Goal: Task Accomplishment & Management: Use online tool/utility

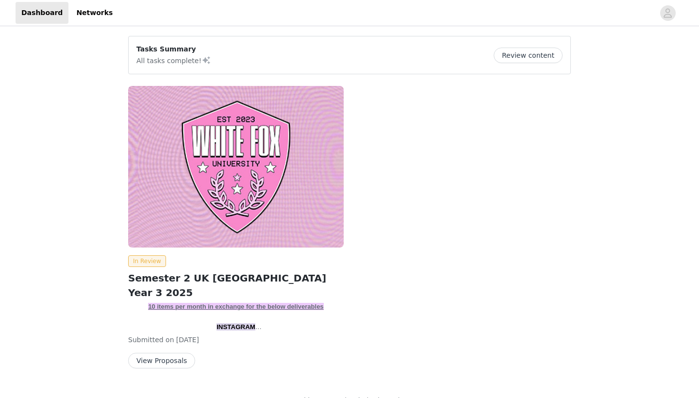
click at [168, 366] on button "View Proposals" at bounding box center [161, 361] width 67 height 16
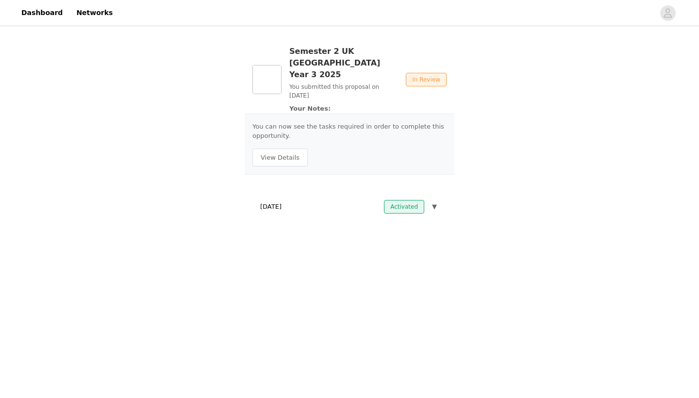
click at [431, 200] on button "▼" at bounding box center [434, 207] width 9 height 14
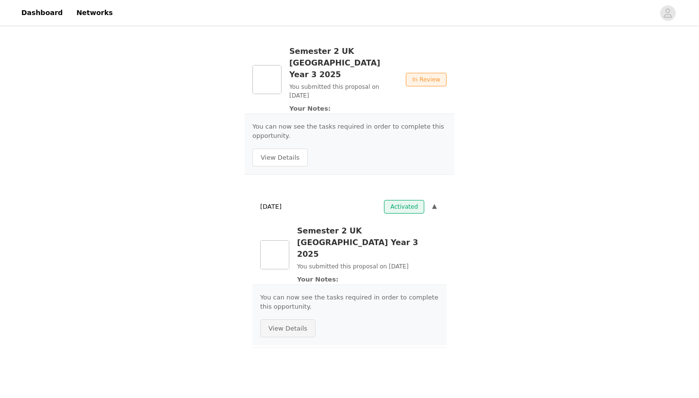
click at [291, 320] on button "View Details" at bounding box center [287, 329] width 55 height 18
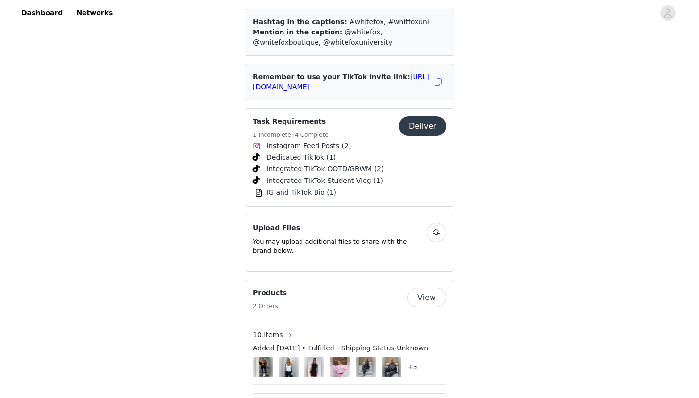
scroll to position [1369, 0]
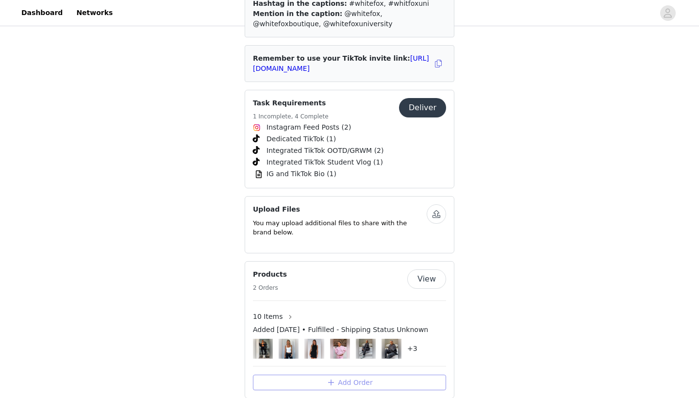
click at [352, 375] on button "Add Order" at bounding box center [349, 383] width 193 height 16
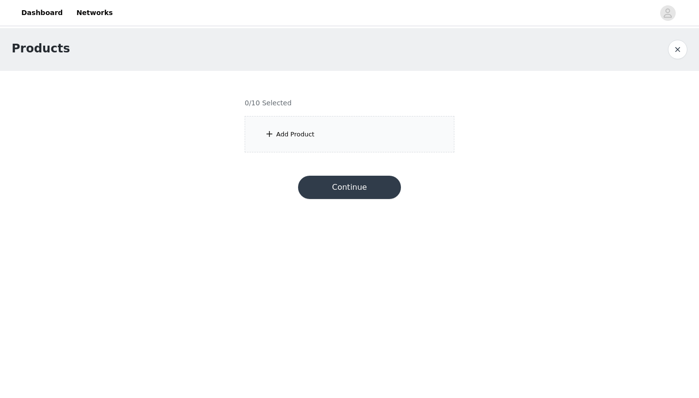
click at [283, 129] on div "Add Product" at bounding box center [350, 134] width 210 height 36
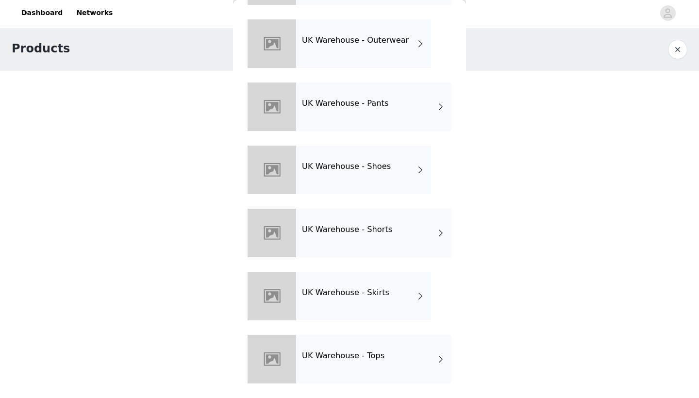
scroll to position [282, 0]
click at [377, 373] on div "UK Warehouse - Tops" at bounding box center [373, 359] width 155 height 49
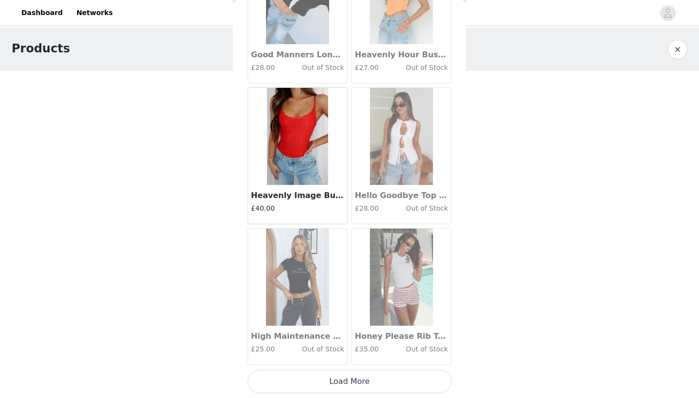
scroll to position [0, 0]
click at [350, 382] on button "Load More" at bounding box center [350, 381] width 204 height 23
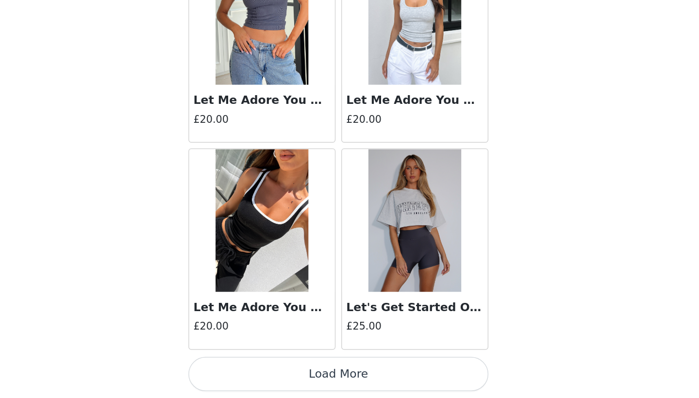
click at [248, 370] on button "Load More" at bounding box center [350, 381] width 204 height 23
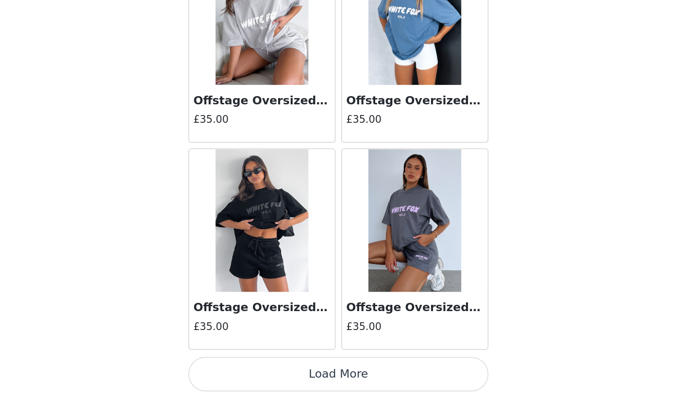
click at [248, 370] on button "Load More" at bounding box center [350, 381] width 204 height 23
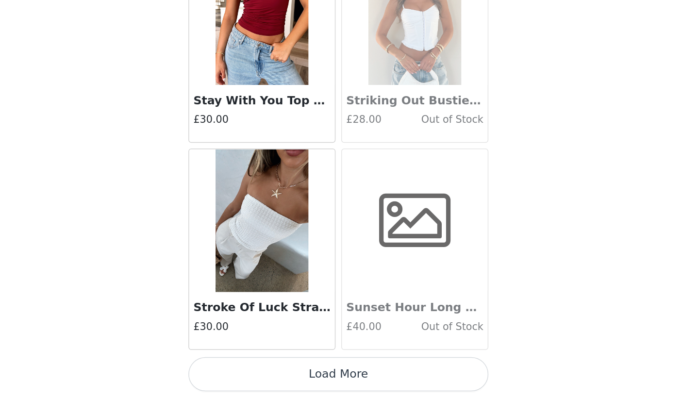
scroll to position [5313, 0]
click at [248, 370] on button "Load More" at bounding box center [350, 381] width 204 height 23
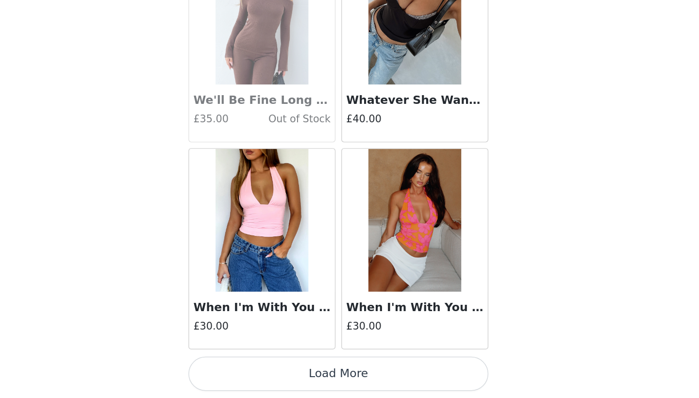
scroll to position [0, 0]
click at [248, 370] on button "Load More" at bounding box center [350, 381] width 204 height 23
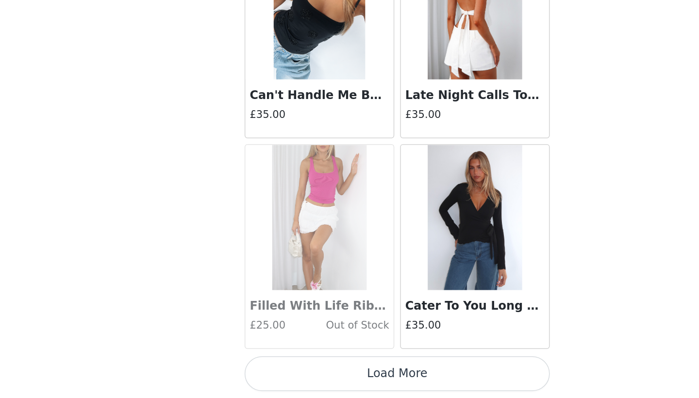
click at [262, 370] on button "Load More" at bounding box center [350, 381] width 204 height 23
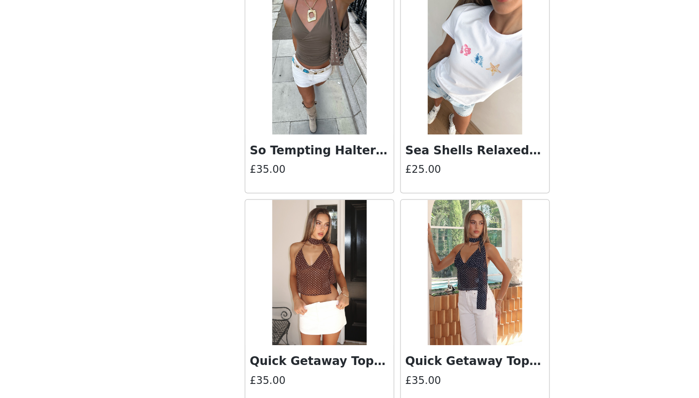
scroll to position [8809, 0]
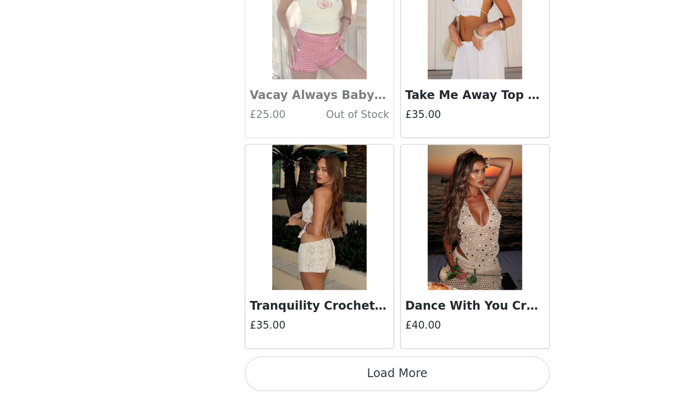
click at [275, 370] on button "Load More" at bounding box center [350, 381] width 204 height 23
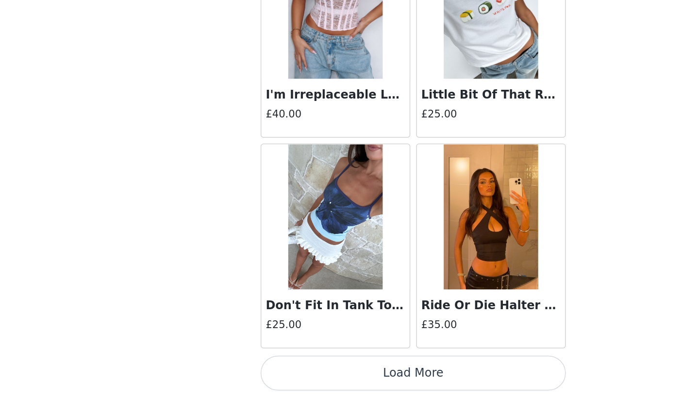
scroll to position [0, 0]
click at [248, 370] on button "Load More" at bounding box center [350, 381] width 204 height 23
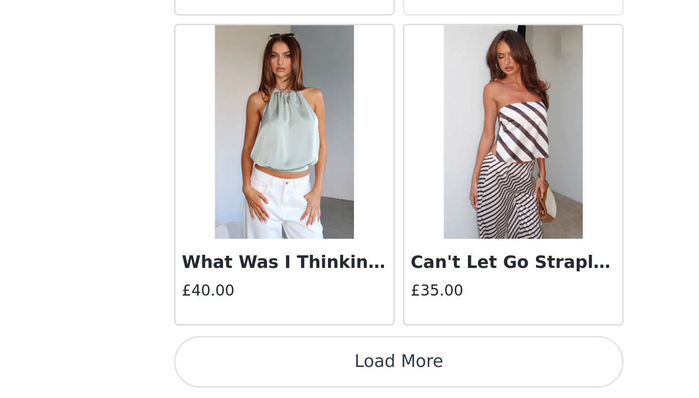
click at [248, 370] on button "Load More" at bounding box center [350, 381] width 204 height 23
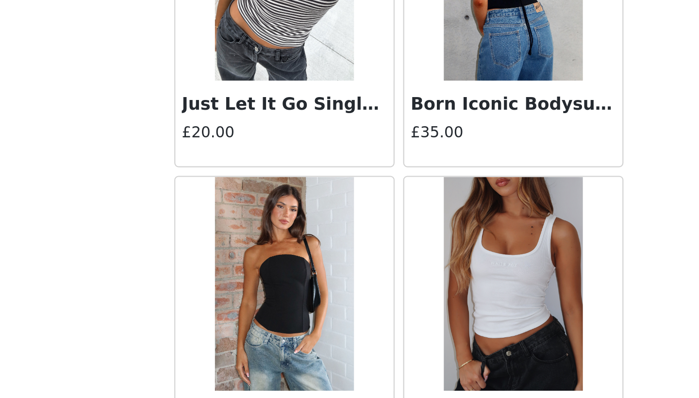
scroll to position [13697, 0]
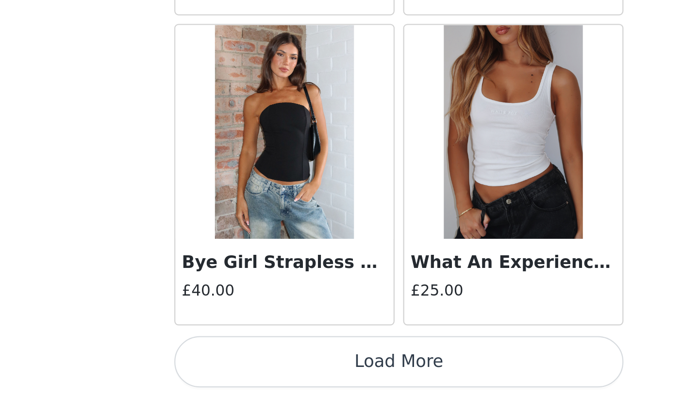
click at [248, 370] on button "Load More" at bounding box center [350, 381] width 204 height 23
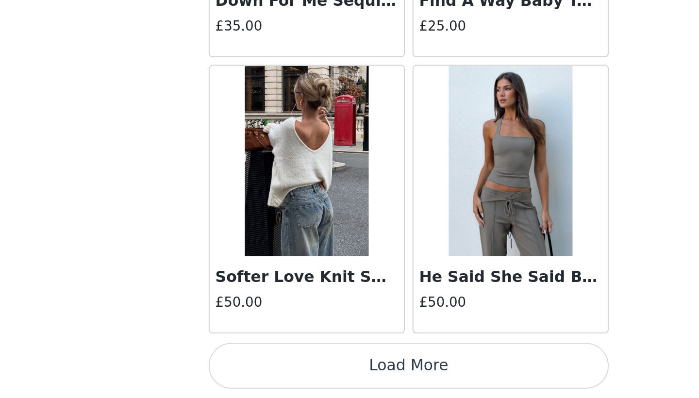
scroll to position [15173, 0]
click at [248, 370] on button "Load More" at bounding box center [350, 381] width 204 height 23
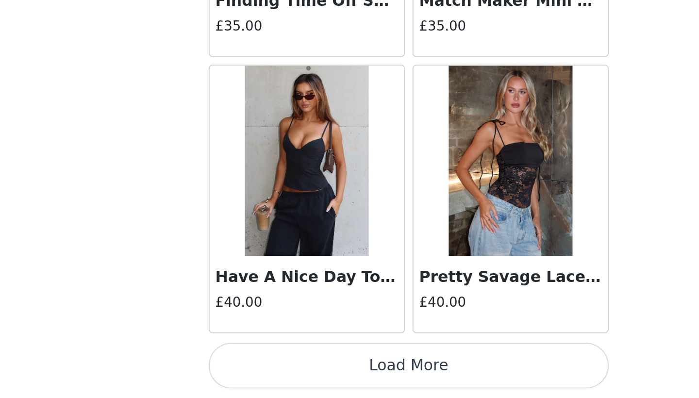
scroll to position [0, 0]
click at [248, 370] on button "Load More" at bounding box center [350, 381] width 204 height 23
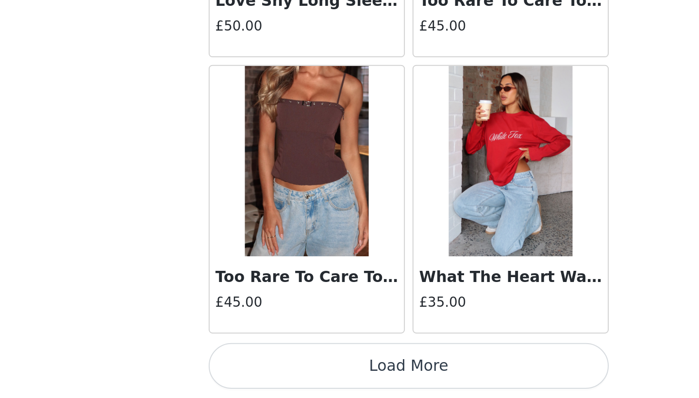
click at [248, 370] on button "Load More" at bounding box center [350, 381] width 204 height 23
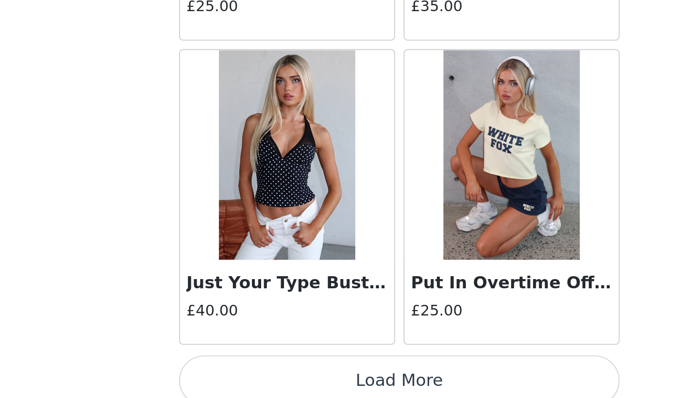
scroll to position [19398, 0]
click at [248, 370] on button "Load More" at bounding box center [350, 381] width 204 height 23
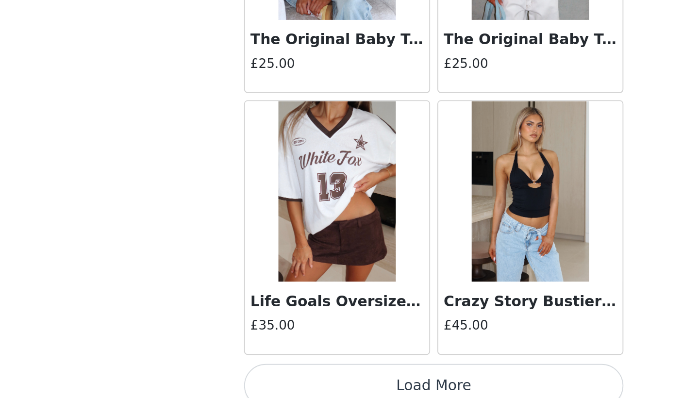
scroll to position [20799, 0]
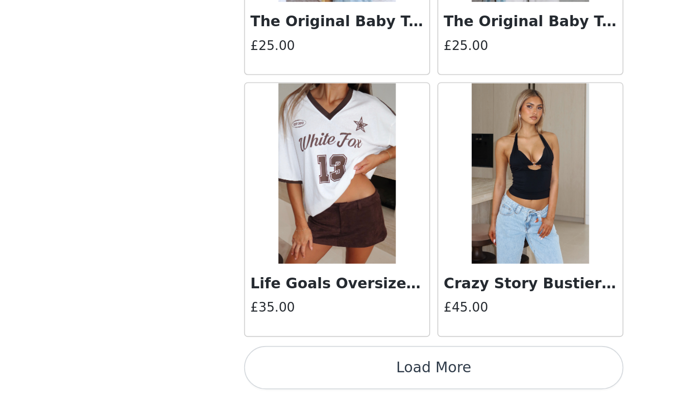
click at [248, 370] on button "Load More" at bounding box center [350, 381] width 204 height 23
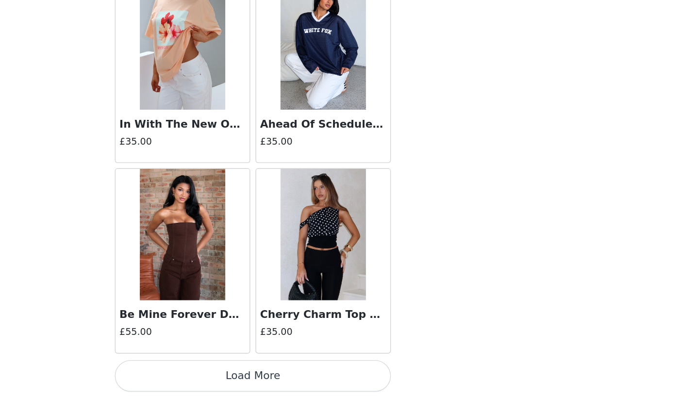
scroll to position [0, 0]
click at [248, 370] on button "Load More" at bounding box center [350, 381] width 204 height 23
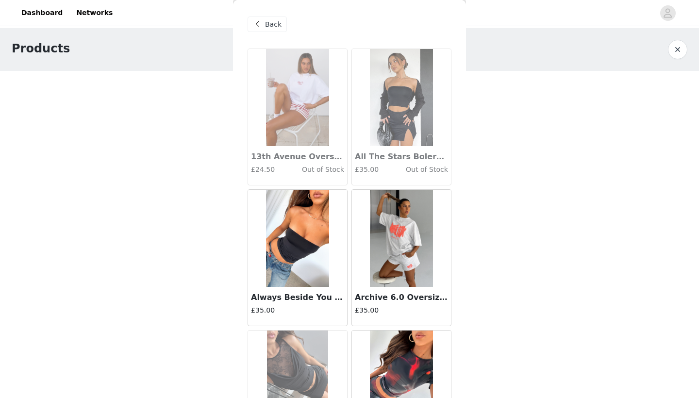
click at [261, 24] on span at bounding box center [258, 24] width 12 height 12
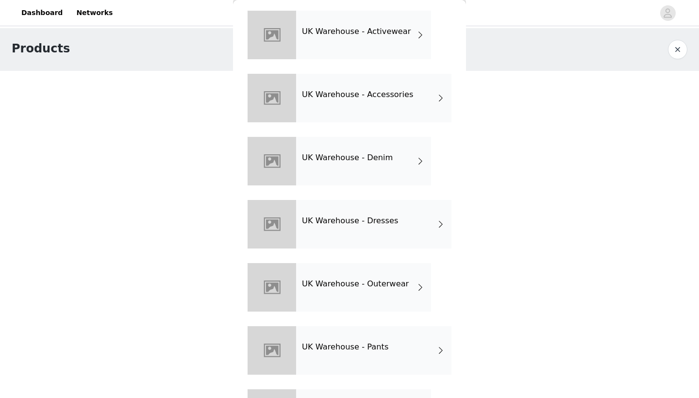
scroll to position [38, 0]
click at [372, 345] on h4 "UK Warehouse - Pants" at bounding box center [345, 346] width 86 height 9
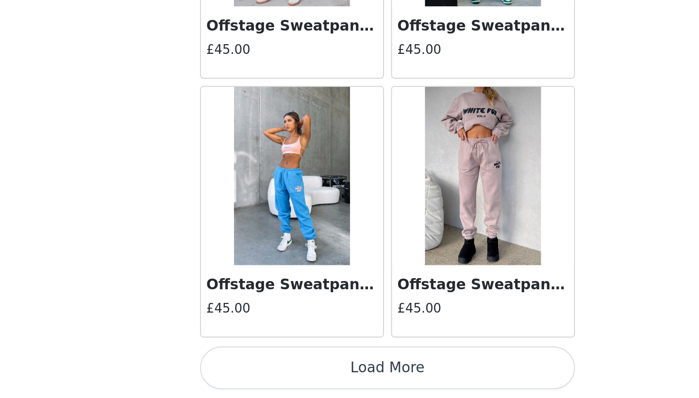
scroll to position [0, 0]
click at [248, 370] on button "Load More" at bounding box center [350, 381] width 204 height 23
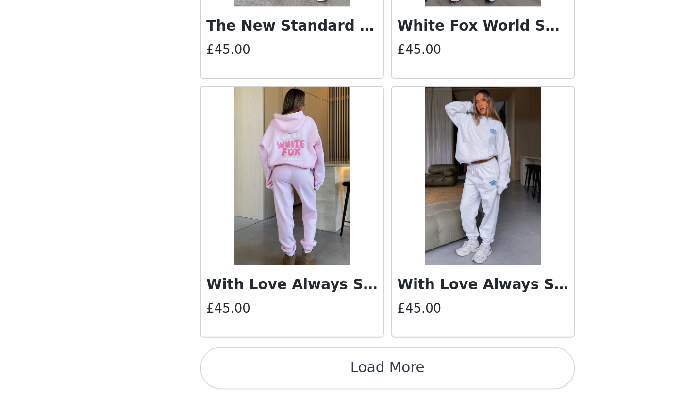
click at [248, 370] on button "Load More" at bounding box center [350, 381] width 204 height 23
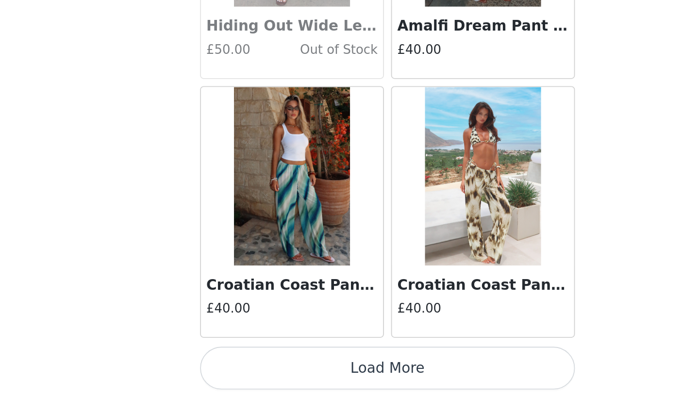
click at [248, 370] on button "Load More" at bounding box center [350, 381] width 204 height 23
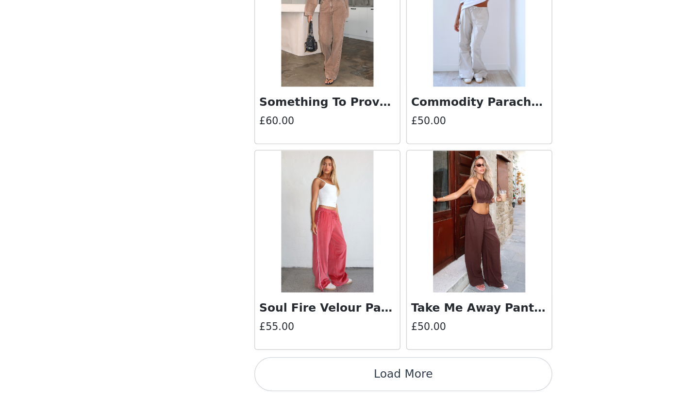
click at [273, 370] on button "Load More" at bounding box center [350, 381] width 204 height 23
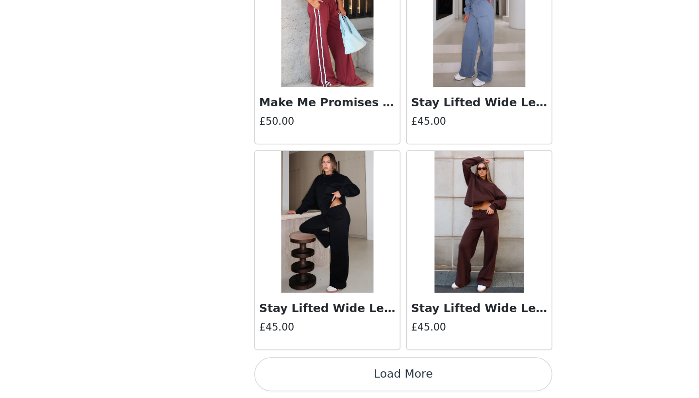
click at [265, 370] on button "Load More" at bounding box center [350, 381] width 204 height 23
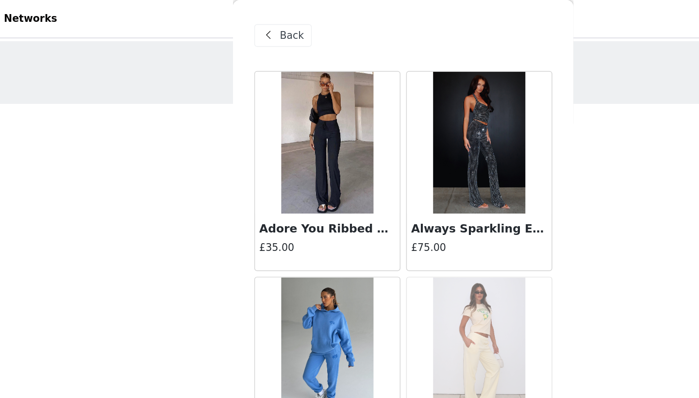
click at [265, 28] on span "Back" at bounding box center [273, 24] width 17 height 10
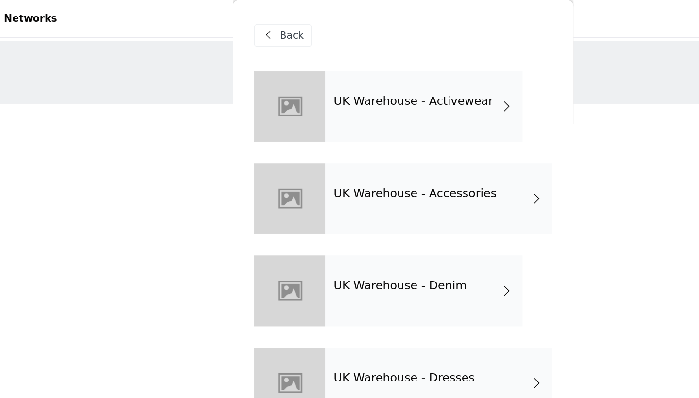
click at [302, 197] on h4 "UK Warehouse - Denim" at bounding box center [347, 195] width 91 height 9
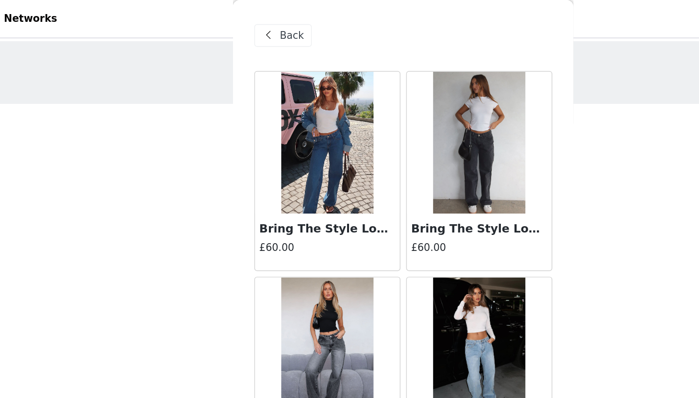
click at [265, 28] on span "Back" at bounding box center [273, 24] width 17 height 10
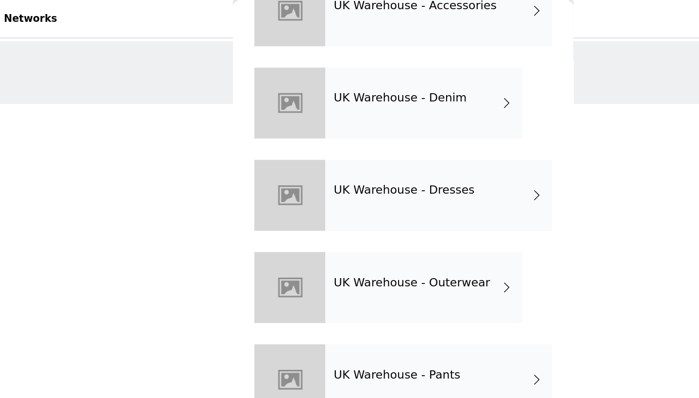
scroll to position [161, 0]
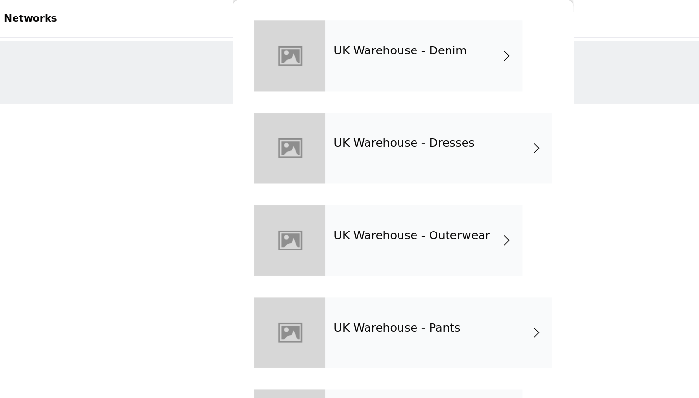
click at [302, 101] on h4 "UK Warehouse - Dresses" at bounding box center [350, 98] width 96 height 9
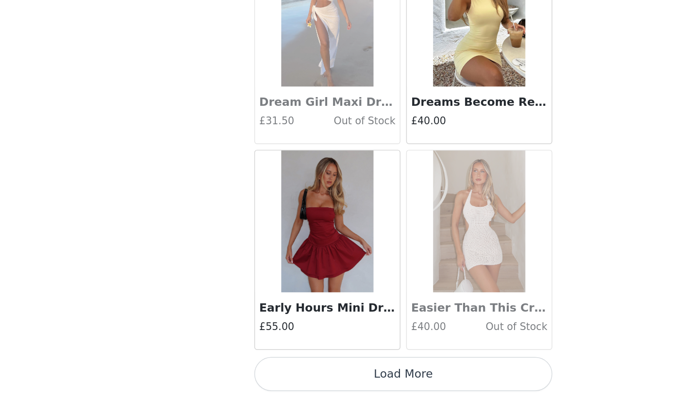
scroll to position [0, 0]
click at [248, 370] on button "Load More" at bounding box center [350, 381] width 204 height 23
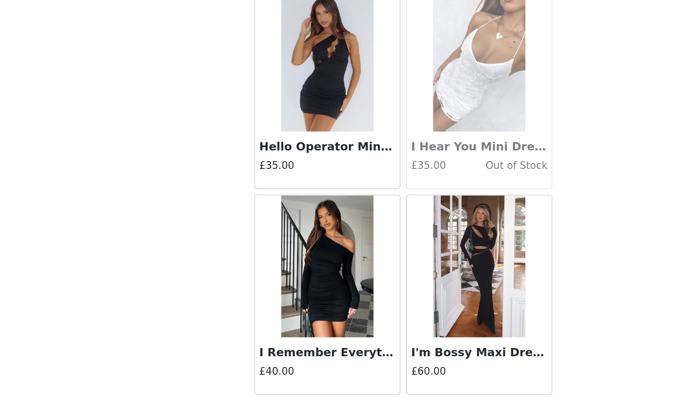
scroll to position [2325, 0]
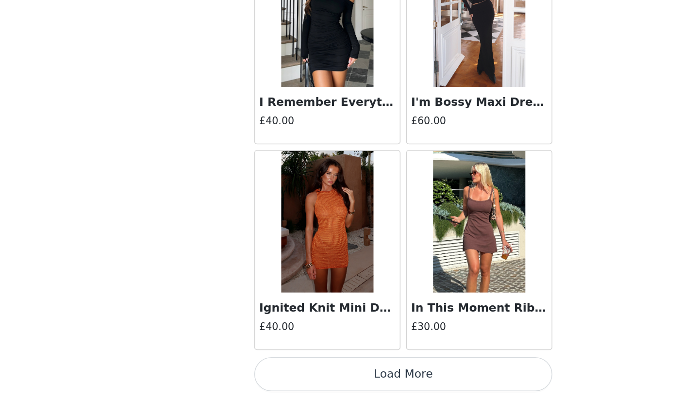
click at [261, 370] on button "Load More" at bounding box center [350, 381] width 204 height 23
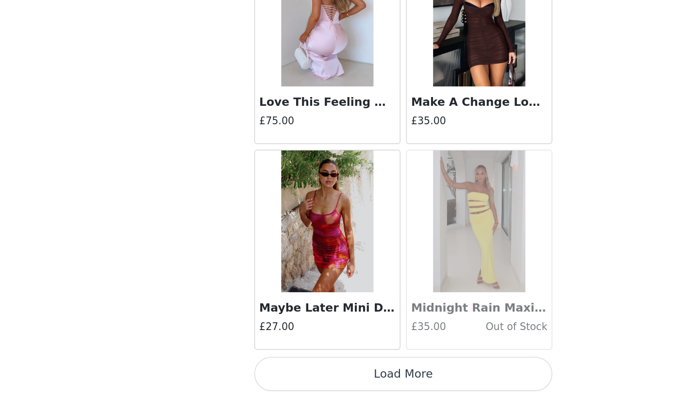
scroll to position [0, 0]
click at [262, 370] on button "Load More" at bounding box center [350, 381] width 204 height 23
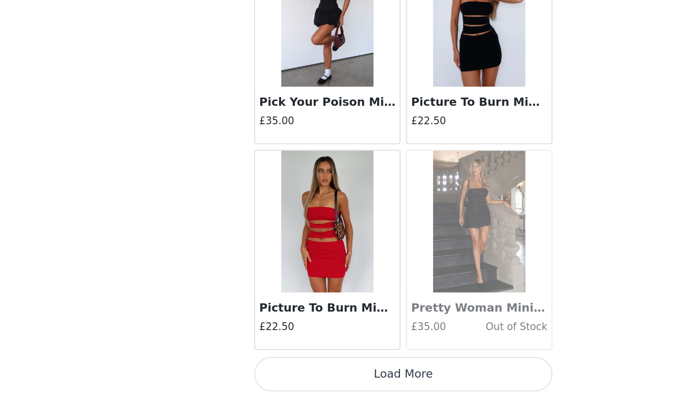
click at [262, 370] on button "Load More" at bounding box center [350, 381] width 204 height 23
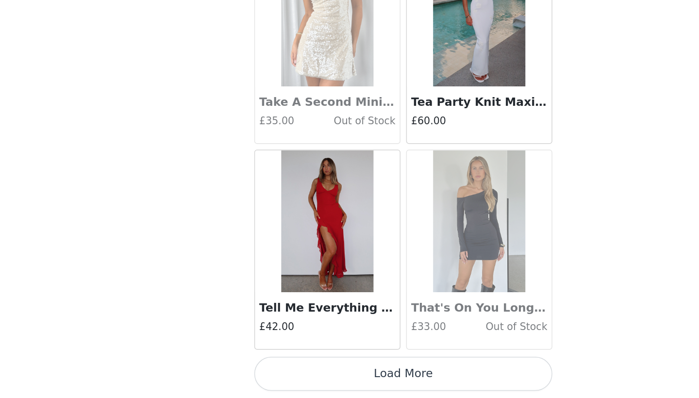
scroll to position [1, 0]
click at [262, 370] on button "Load More" at bounding box center [350, 381] width 204 height 23
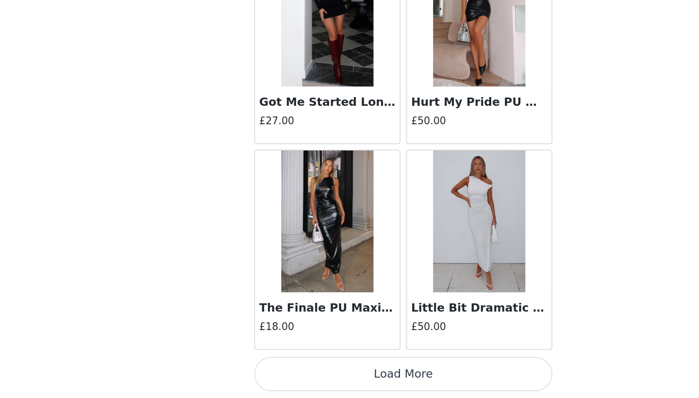
click at [261, 370] on button "Load More" at bounding box center [350, 381] width 204 height 23
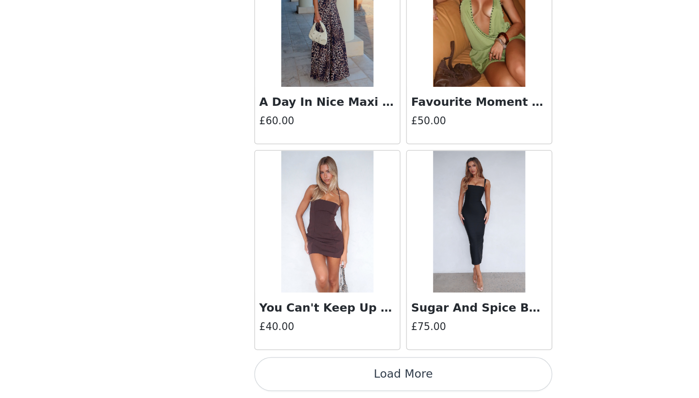
click at [261, 370] on button "Load More" at bounding box center [350, 381] width 204 height 23
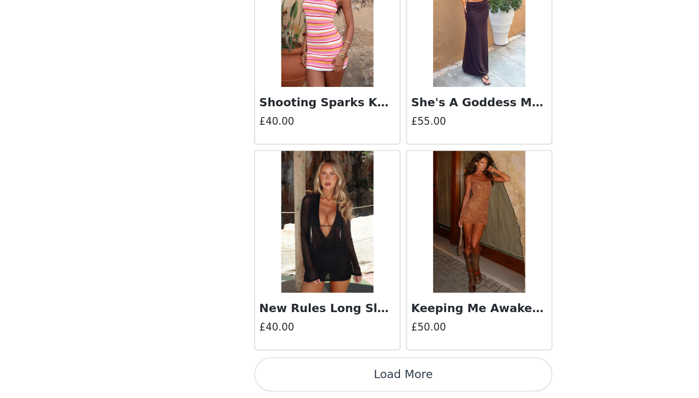
click at [261, 370] on button "Load More" at bounding box center [350, 381] width 204 height 23
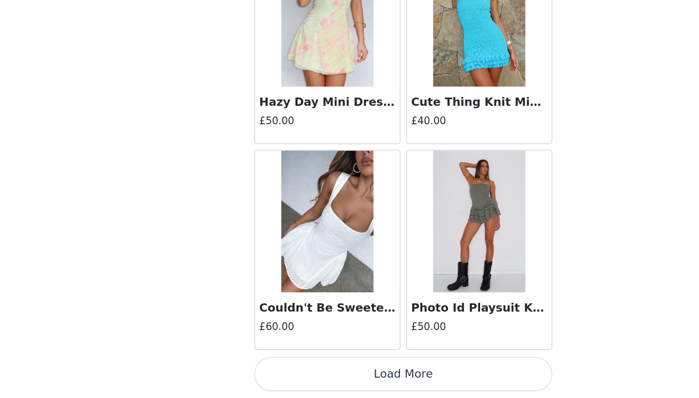
click at [261, 370] on button "Load More" at bounding box center [350, 381] width 204 height 23
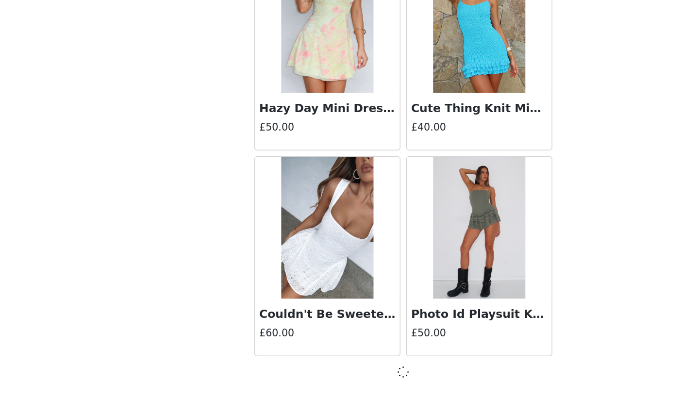
scroll to position [12352, 0]
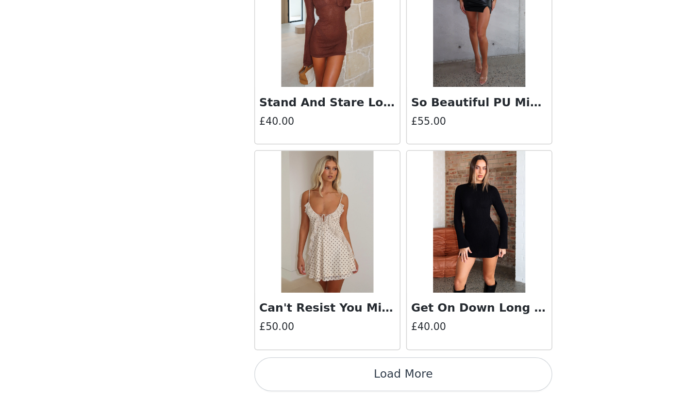
click at [261, 370] on button "Load More" at bounding box center [350, 381] width 204 height 23
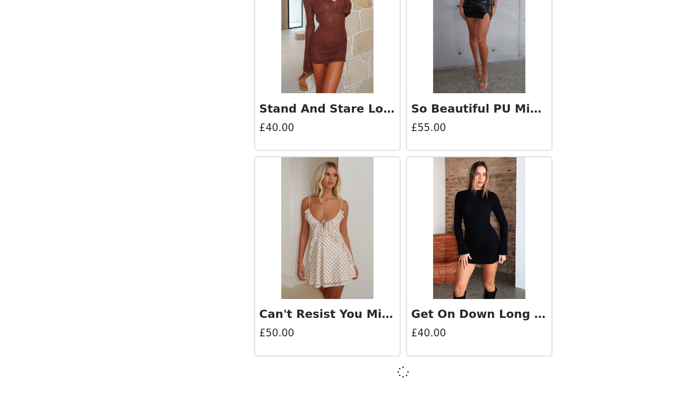
scroll to position [13760, 0]
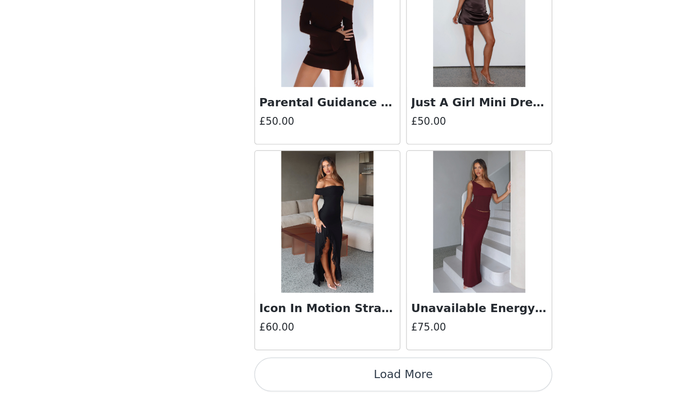
click at [261, 370] on button "Load More" at bounding box center [350, 381] width 204 height 23
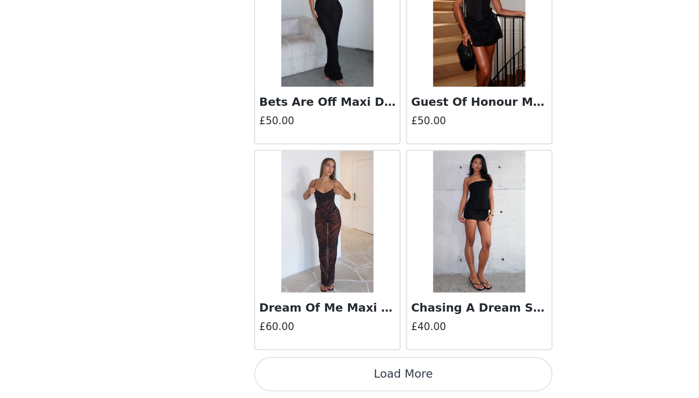
scroll to position [16577, 0]
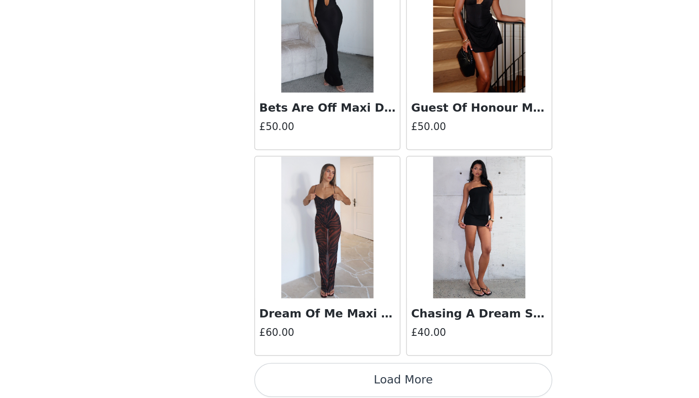
click at [261, 374] on button "Load More" at bounding box center [350, 385] width 204 height 23
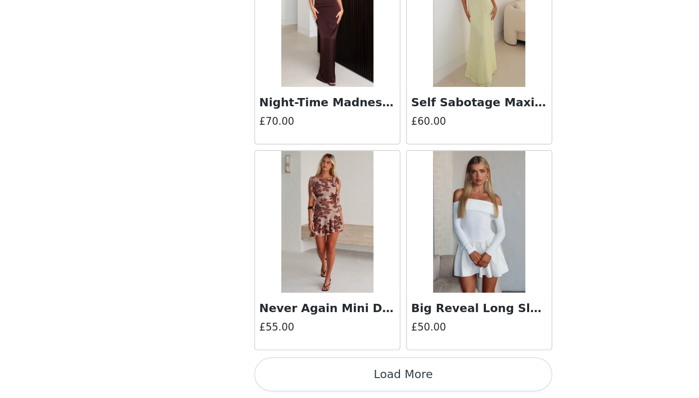
click at [262, 370] on button "Load More" at bounding box center [350, 381] width 204 height 23
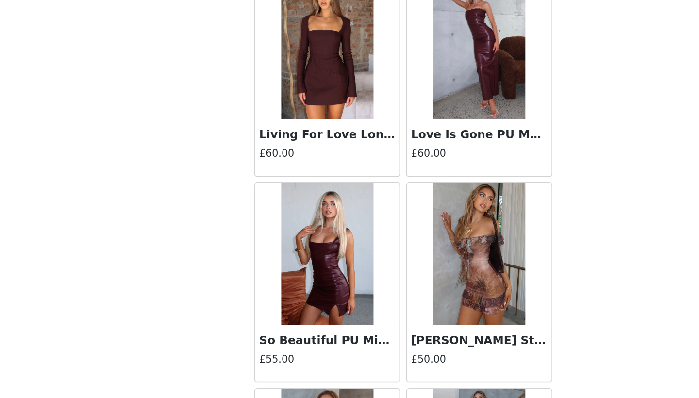
scroll to position [0, 0]
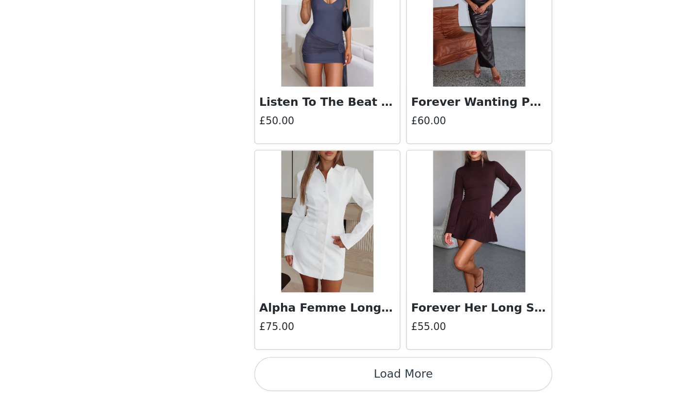
click at [262, 370] on button "Load More" at bounding box center [350, 381] width 204 height 23
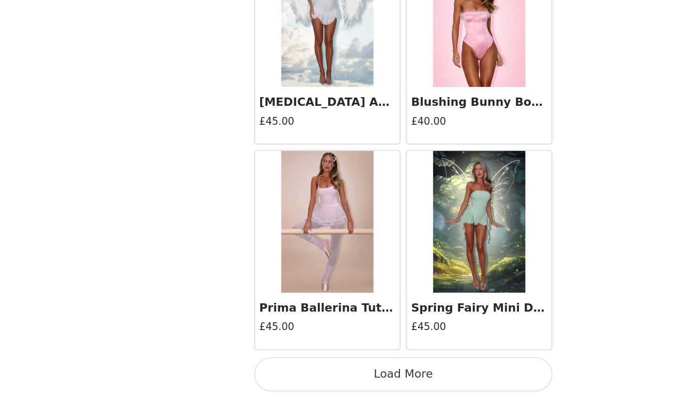
click at [305, 370] on button "Load More" at bounding box center [350, 381] width 204 height 23
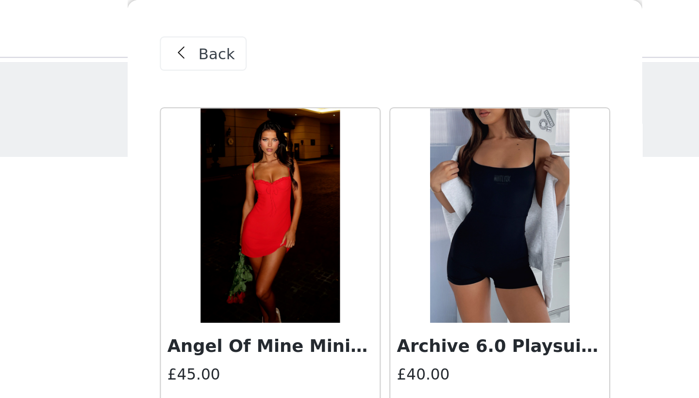
click at [265, 23] on span "Back" at bounding box center [273, 24] width 17 height 10
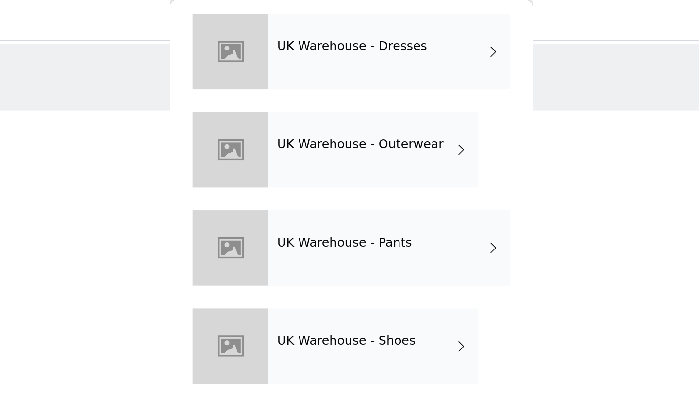
scroll to position [230, 0]
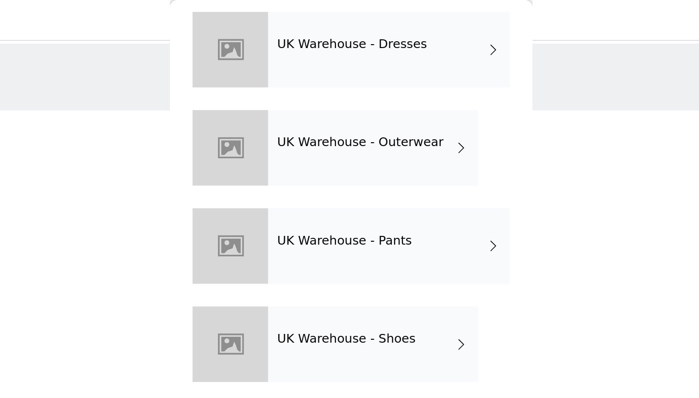
click at [296, 114] on div "UK Warehouse - Outerwear" at bounding box center [363, 95] width 135 height 49
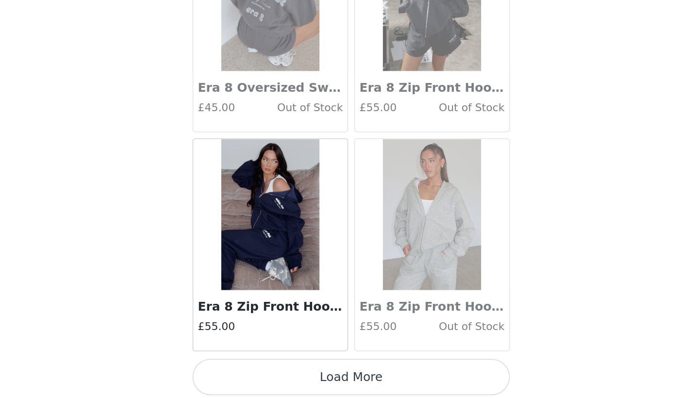
scroll to position [0, 0]
click at [248, 373] on button "Load More" at bounding box center [350, 384] width 204 height 23
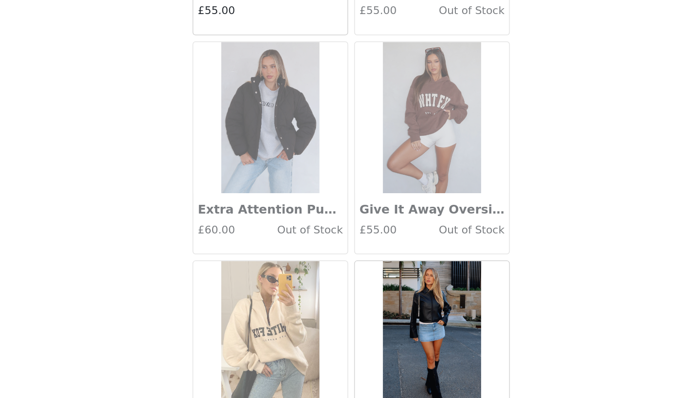
scroll to position [1300, 0]
